Goal: Task Accomplishment & Management: Manage account settings

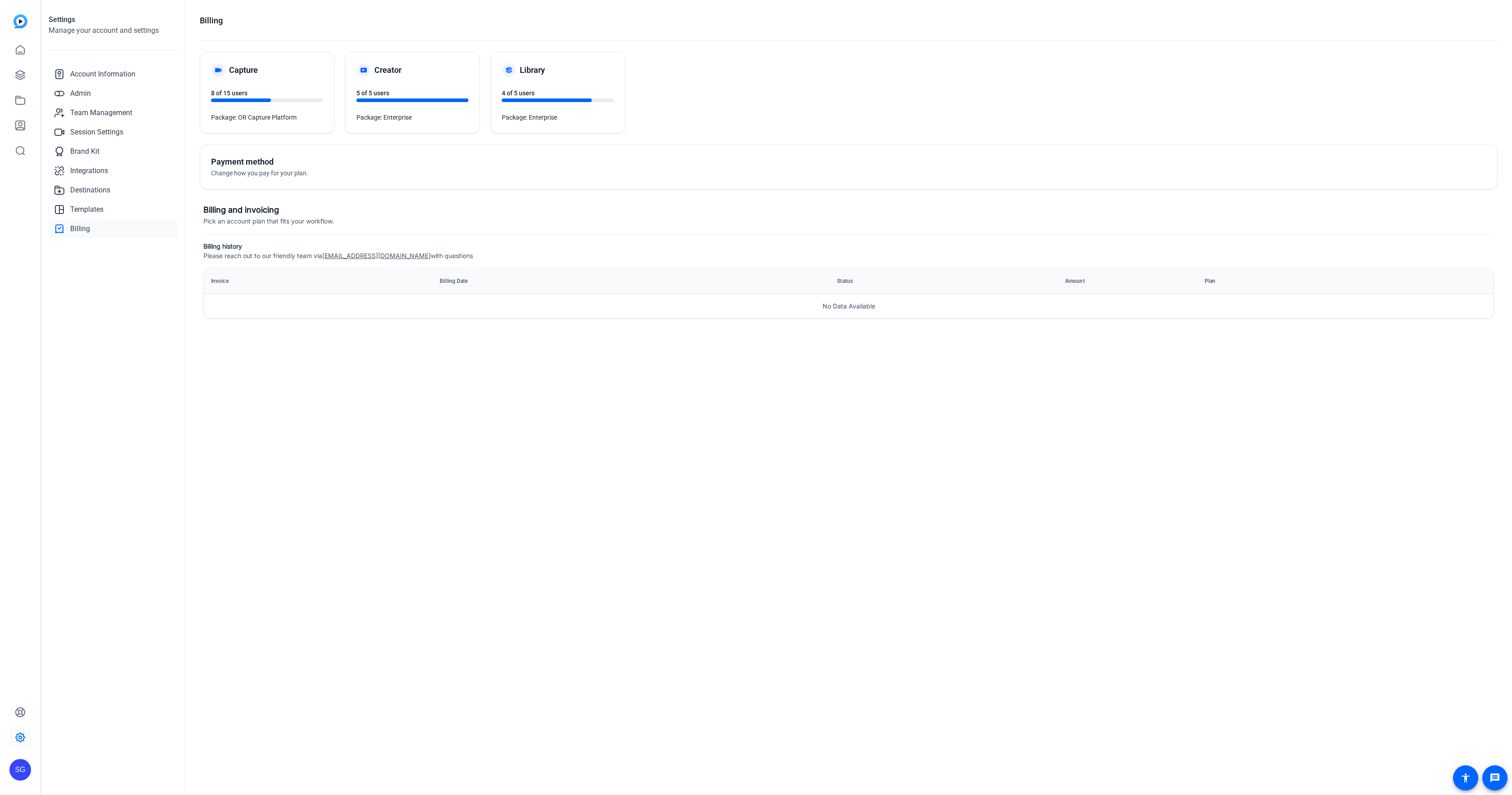
click at [110, 228] on link "Billing" at bounding box center [113, 229] width 129 height 18
click at [22, 50] on icon at bounding box center [20, 50] width 11 height 11
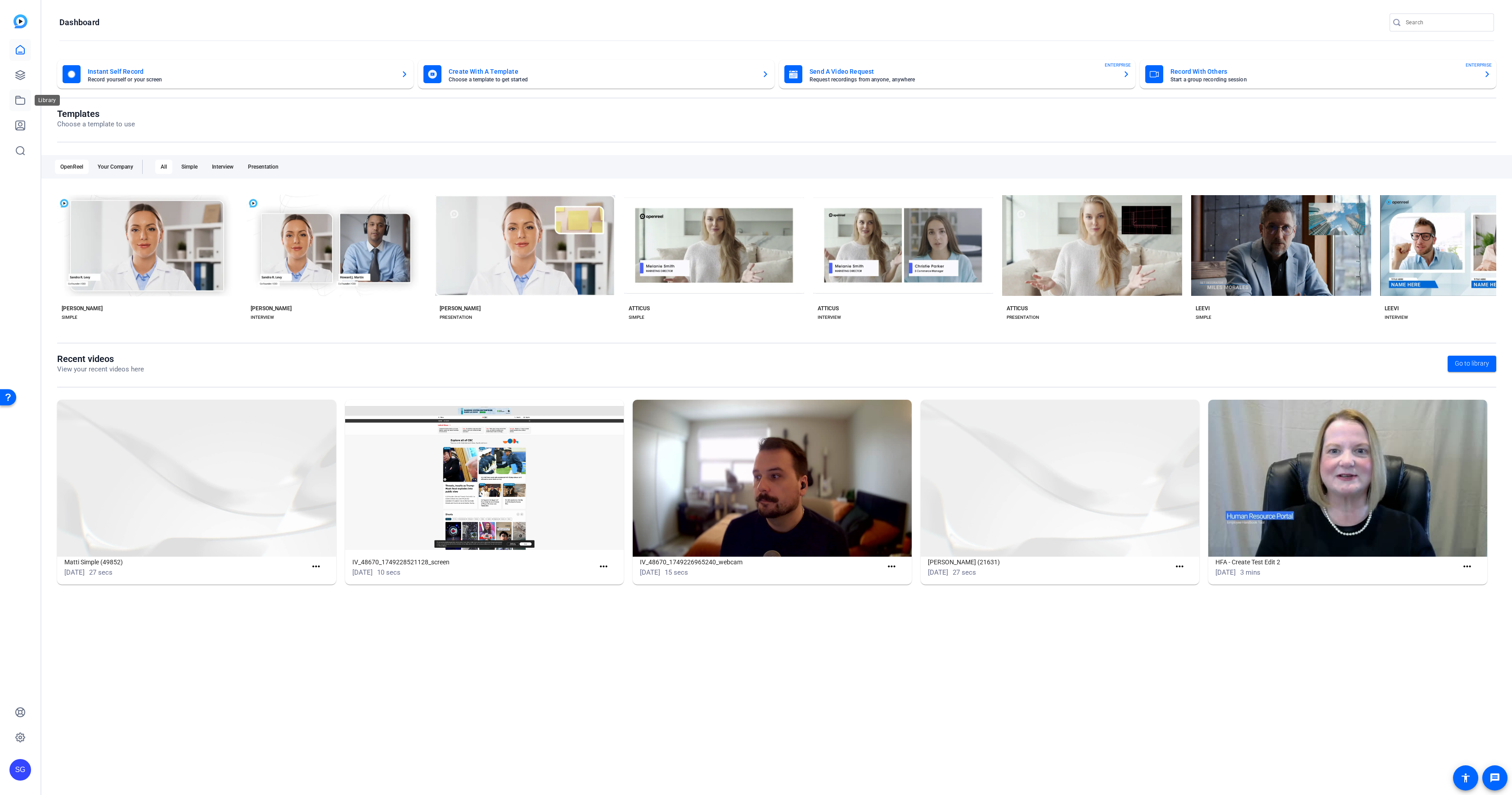
click at [18, 100] on icon at bounding box center [20, 100] width 11 height 11
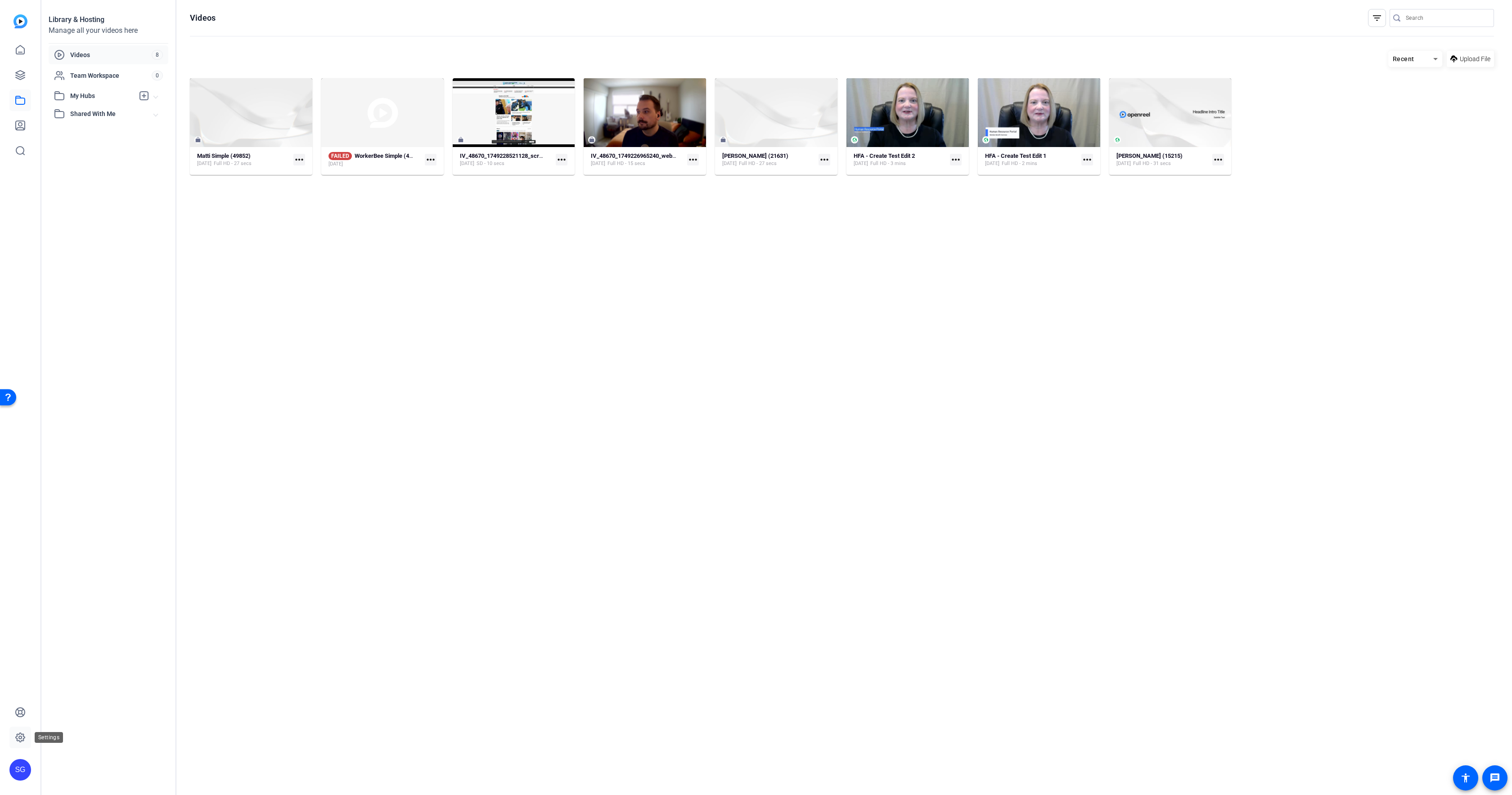
click at [12, 740] on link at bounding box center [20, 738] width 22 height 22
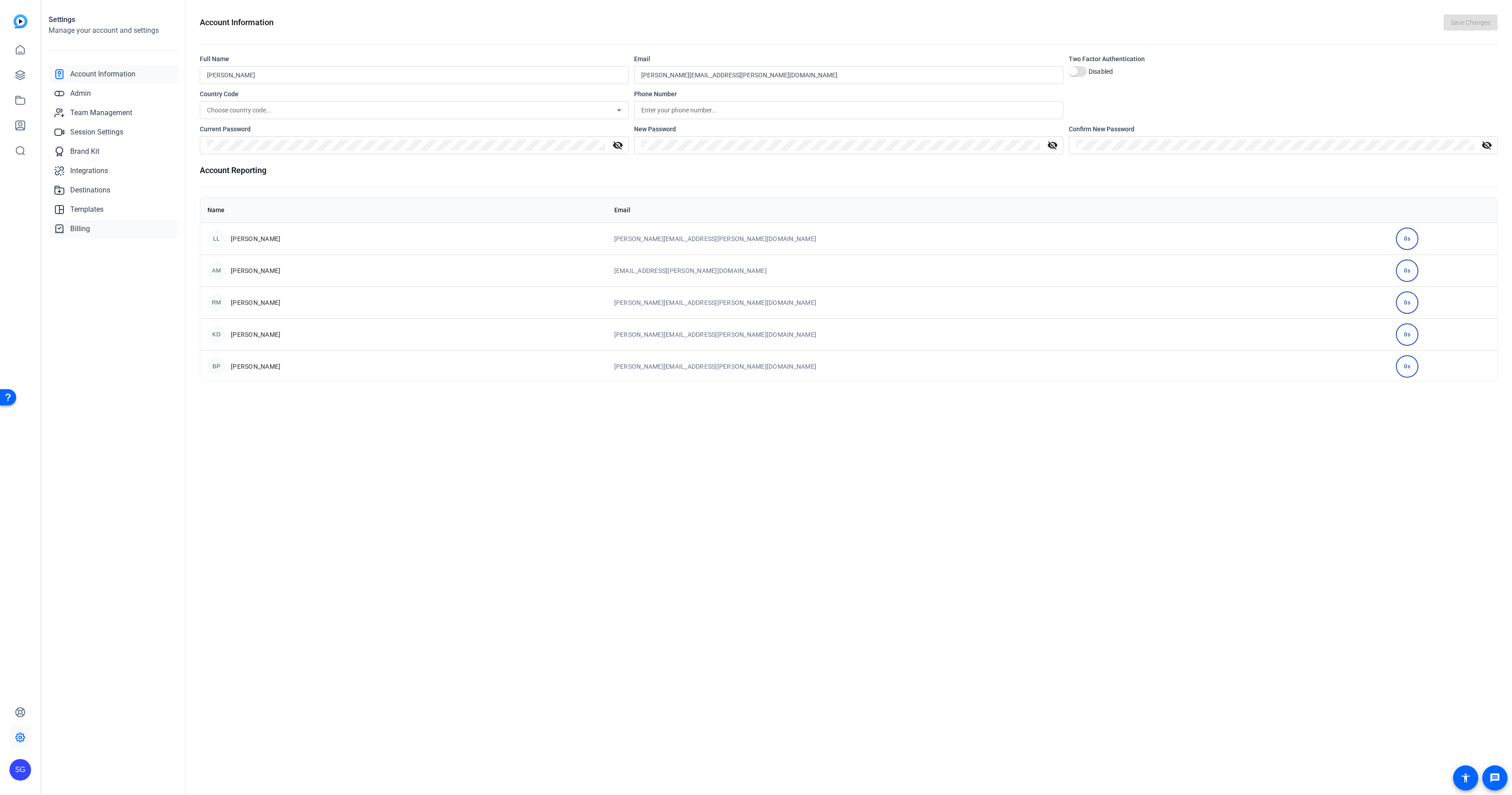
drag, startPoint x: 90, startPoint y: 223, endPoint x: 106, endPoint y: 224, distance: 16.0
click at [90, 223] on link "Billing" at bounding box center [113, 229] width 129 height 18
